Goal: Task Accomplishment & Management: Use online tool/utility

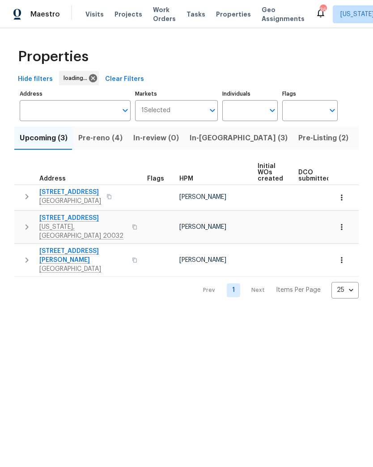
click at [104, 136] on span "Pre-reno (4)" at bounding box center [100, 138] width 44 height 13
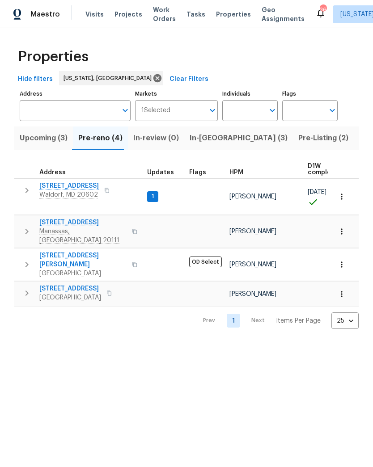
click at [67, 182] on span "2337 Vale Ct" at bounding box center [68, 186] width 59 height 9
click at [30, 140] on span "Upcoming (3)" at bounding box center [44, 138] width 48 height 13
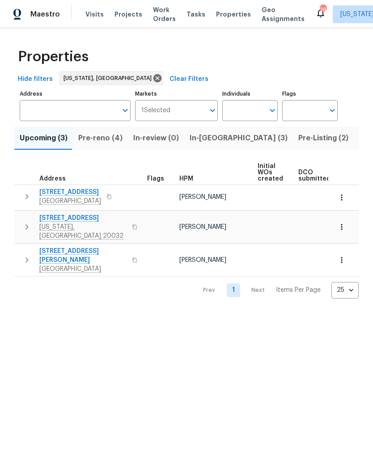
click at [104, 144] on span "Pre-reno (4)" at bounding box center [100, 138] width 44 height 13
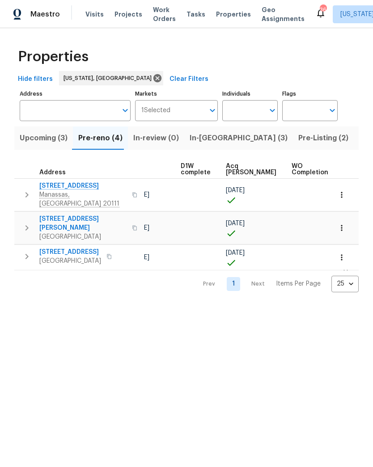
scroll to position [0, 136]
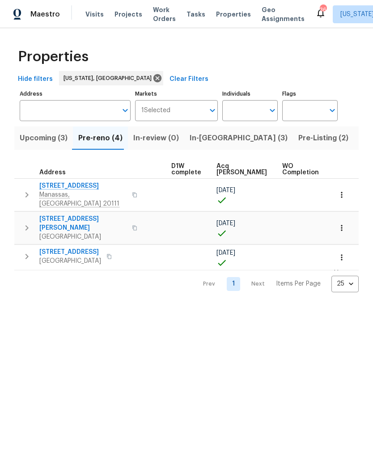
click at [209, 144] on span "In-reno (3)" at bounding box center [239, 138] width 98 height 13
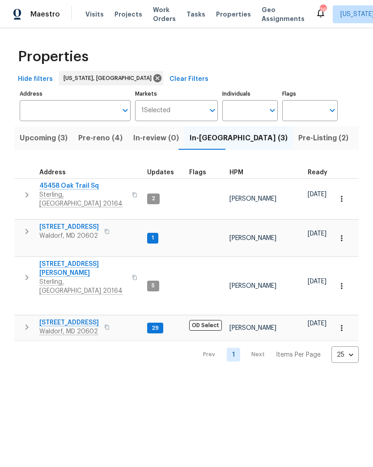
click at [298, 142] on span "Pre-Listing (2)" at bounding box center [323, 138] width 50 height 13
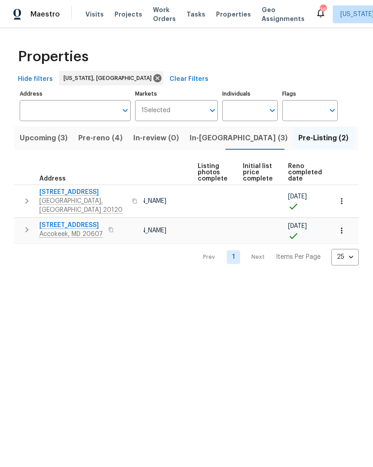
scroll to position [0, 59]
click at [200, 137] on span "In-reno (3)" at bounding box center [239, 138] width 98 height 13
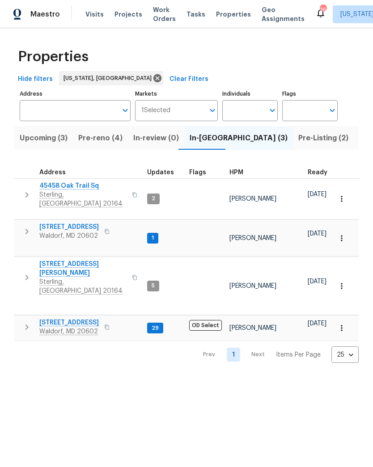
click at [97, 141] on span "Pre-reno (4)" at bounding box center [100, 138] width 44 height 13
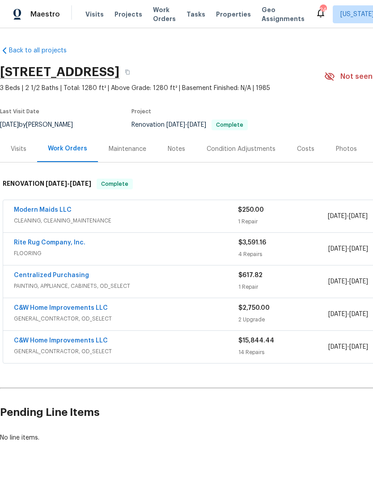
click at [51, 207] on link "Modern Maids LLC" at bounding box center [43, 210] width 58 height 6
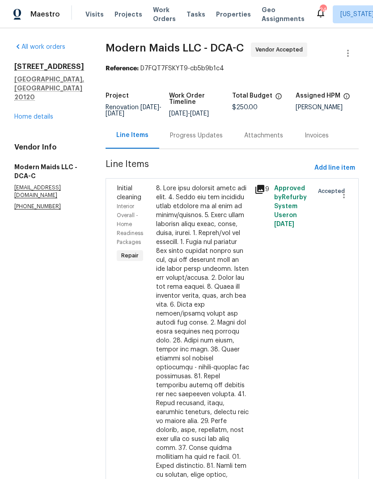
click at [202, 140] on div "Progress Updates" at bounding box center [196, 135] width 53 height 9
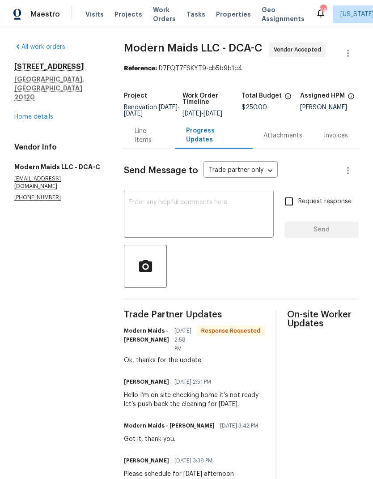
click at [33, 114] on link "Home details" at bounding box center [33, 117] width 39 height 6
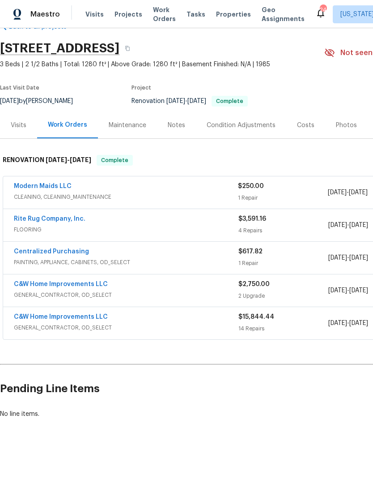
scroll to position [24, 0]
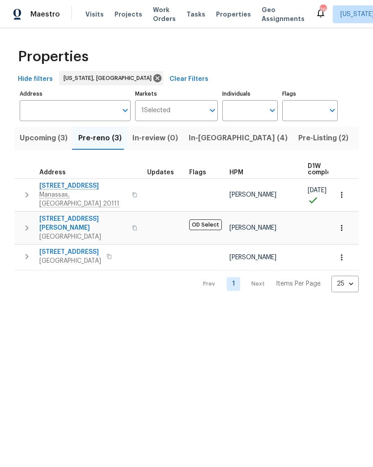
click at [206, 140] on span "In-reno (4)" at bounding box center [238, 138] width 99 height 13
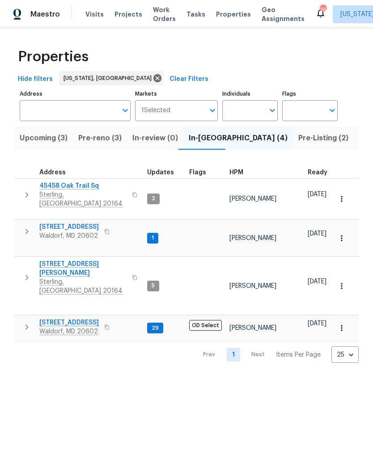
scroll to position [0, -2]
click at [102, 143] on span "Pre-reno (3)" at bounding box center [99, 138] width 43 height 13
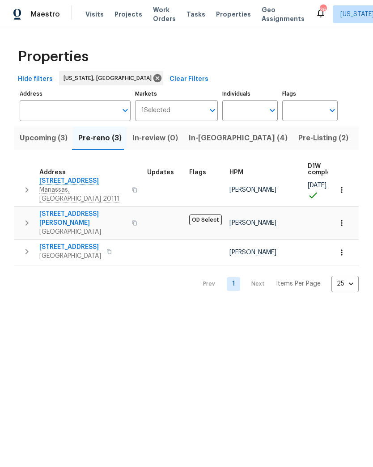
scroll to position [5, 0]
click at [165, 141] on span "In-review (0)" at bounding box center [155, 138] width 46 height 13
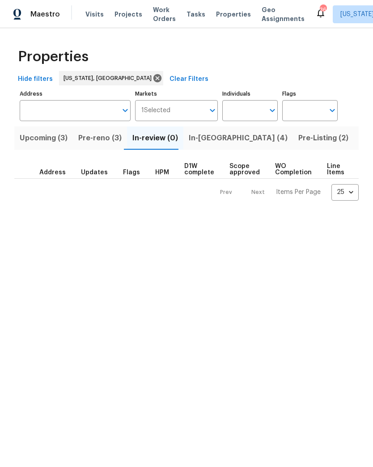
click at [207, 141] on span "In-reno (4)" at bounding box center [238, 138] width 99 height 13
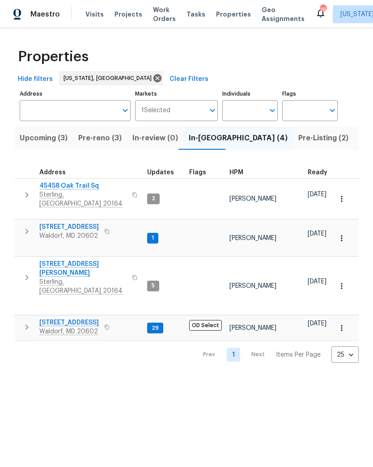
click at [102, 144] on span "Pre-reno (3)" at bounding box center [99, 138] width 43 height 13
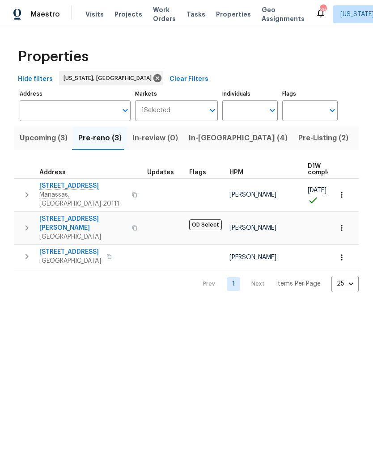
click at [46, 143] on span "Upcoming (3)" at bounding box center [44, 138] width 48 height 13
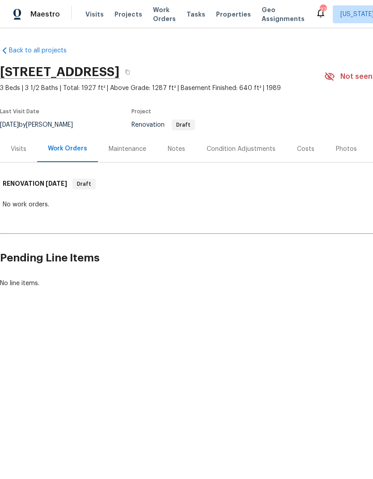
click at [307, 153] on div "Costs" at bounding box center [305, 148] width 17 height 9
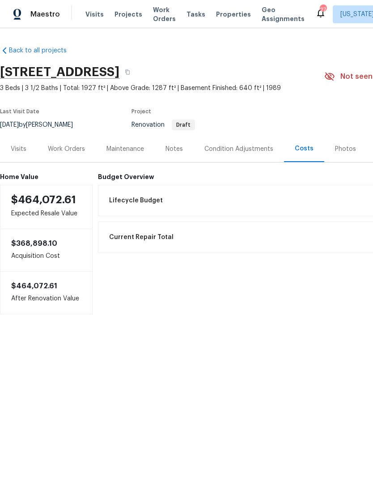
click at [176, 160] on div "Notes" at bounding box center [174, 149] width 39 height 26
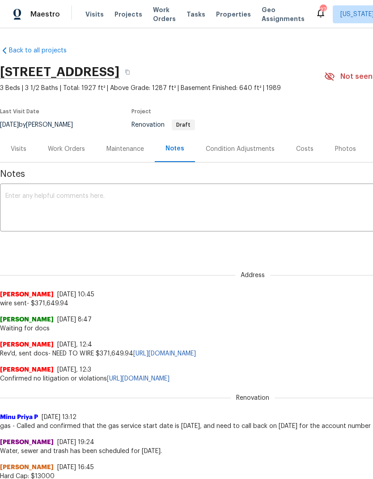
click at [64, 148] on div "Work Orders" at bounding box center [66, 148] width 37 height 9
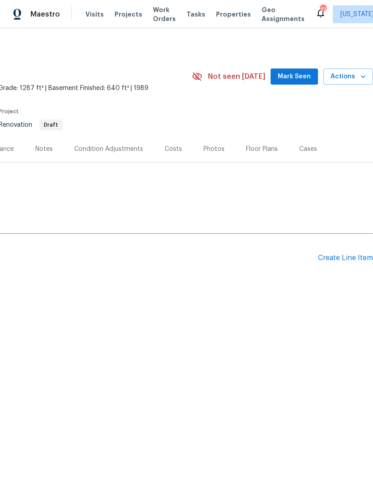
scroll to position [0, 132]
click at [341, 254] on div "Create Line Item" at bounding box center [345, 258] width 55 height 8
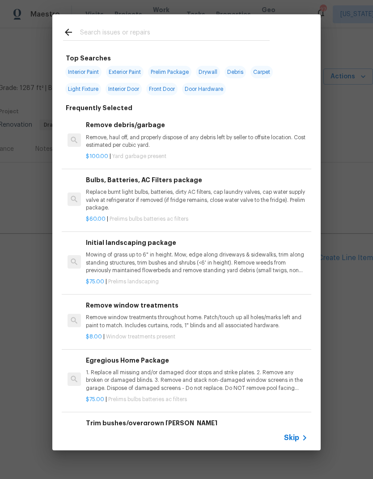
click at [231, 139] on p "Remove, haul off, and properly dispose of any debris left by seller to offsite …" at bounding box center [197, 141] width 222 height 15
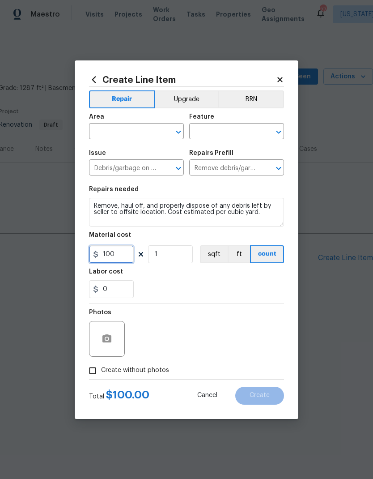
click at [118, 254] on input "100" at bounding box center [111, 254] width 45 height 18
type input "250"
click at [207, 286] on div "0" at bounding box center [186, 289] width 195 height 18
click at [178, 131] on icon "Open" at bounding box center [178, 132] width 11 height 11
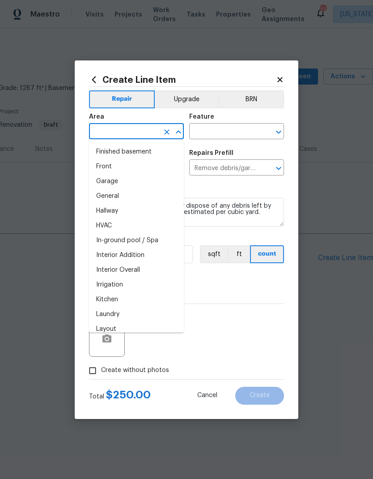
scroll to position [250, 0]
click at [145, 270] on li "Interior Overall" at bounding box center [136, 270] width 95 height 15
type input "Interior Overall"
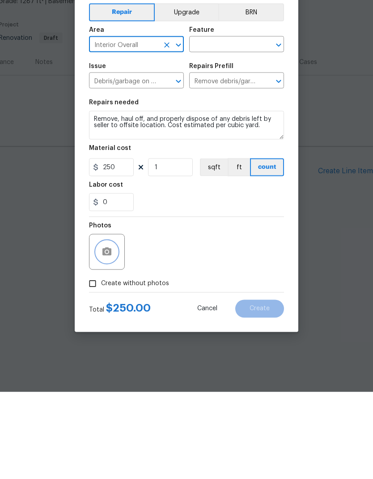
click at [108, 334] on icon "button" at bounding box center [106, 338] width 9 height 8
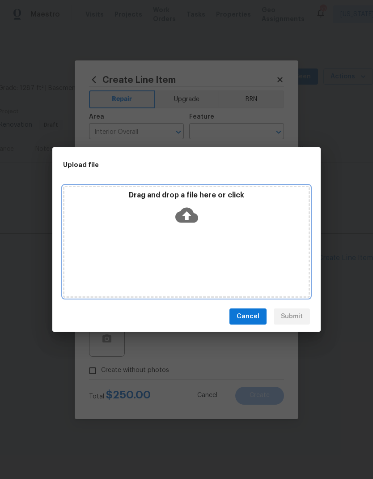
click at [189, 212] on icon at bounding box center [186, 215] width 23 height 15
